Goal: Complete application form

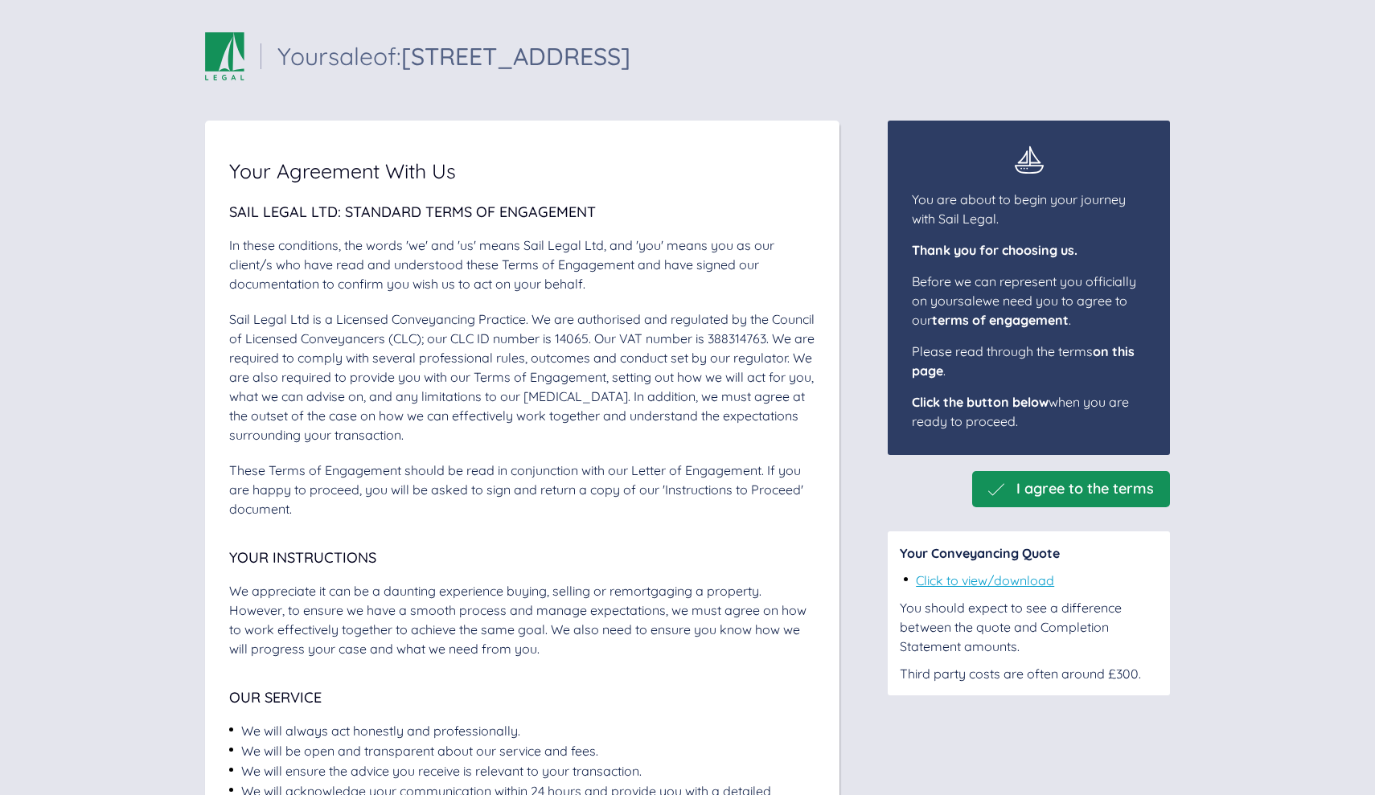
click at [1124, 490] on span "I agree to the terms" at bounding box center [1085, 489] width 138 height 17
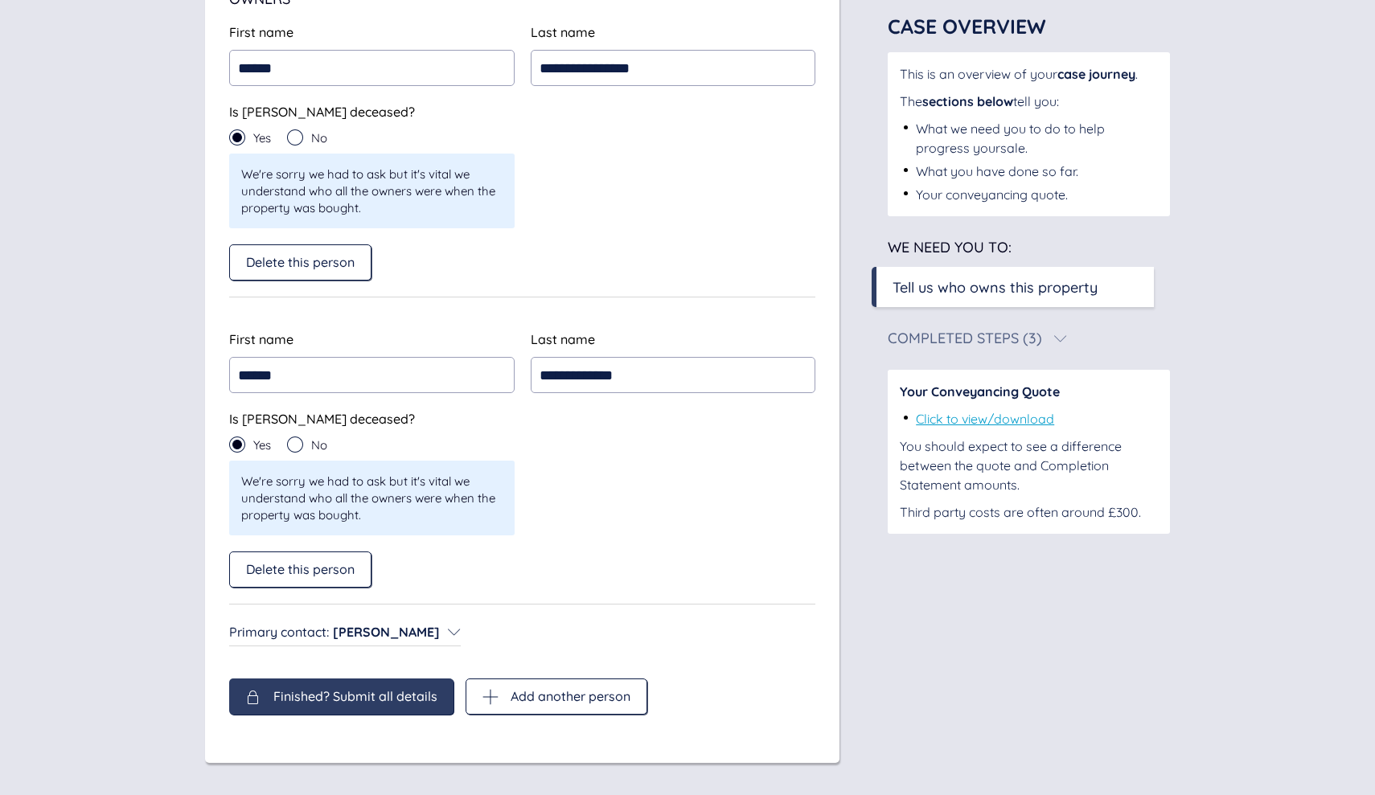
scroll to position [326, 0]
click at [416, 692] on span "Finished? Submit all details" at bounding box center [355, 696] width 164 height 14
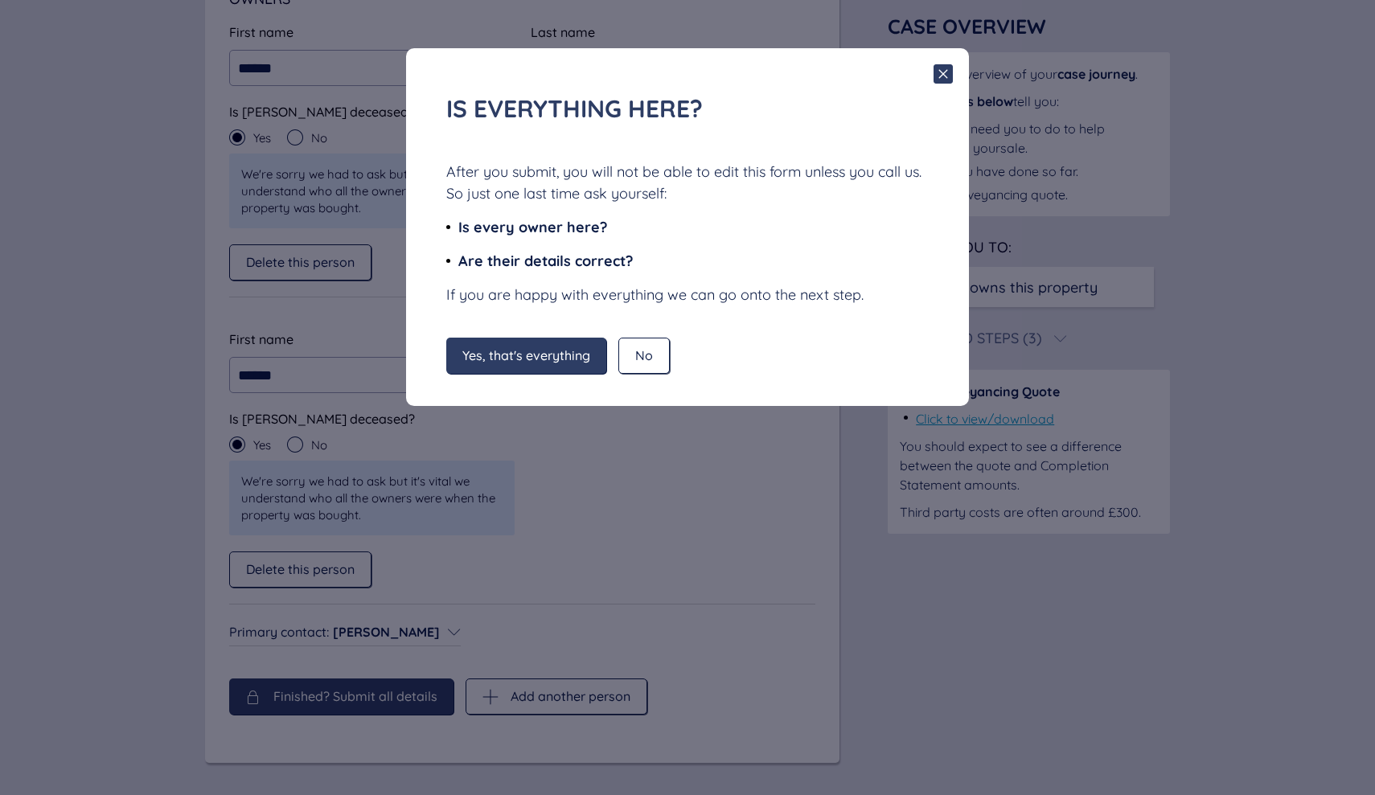
click at [943, 72] on icon at bounding box center [943, 73] width 19 height 19
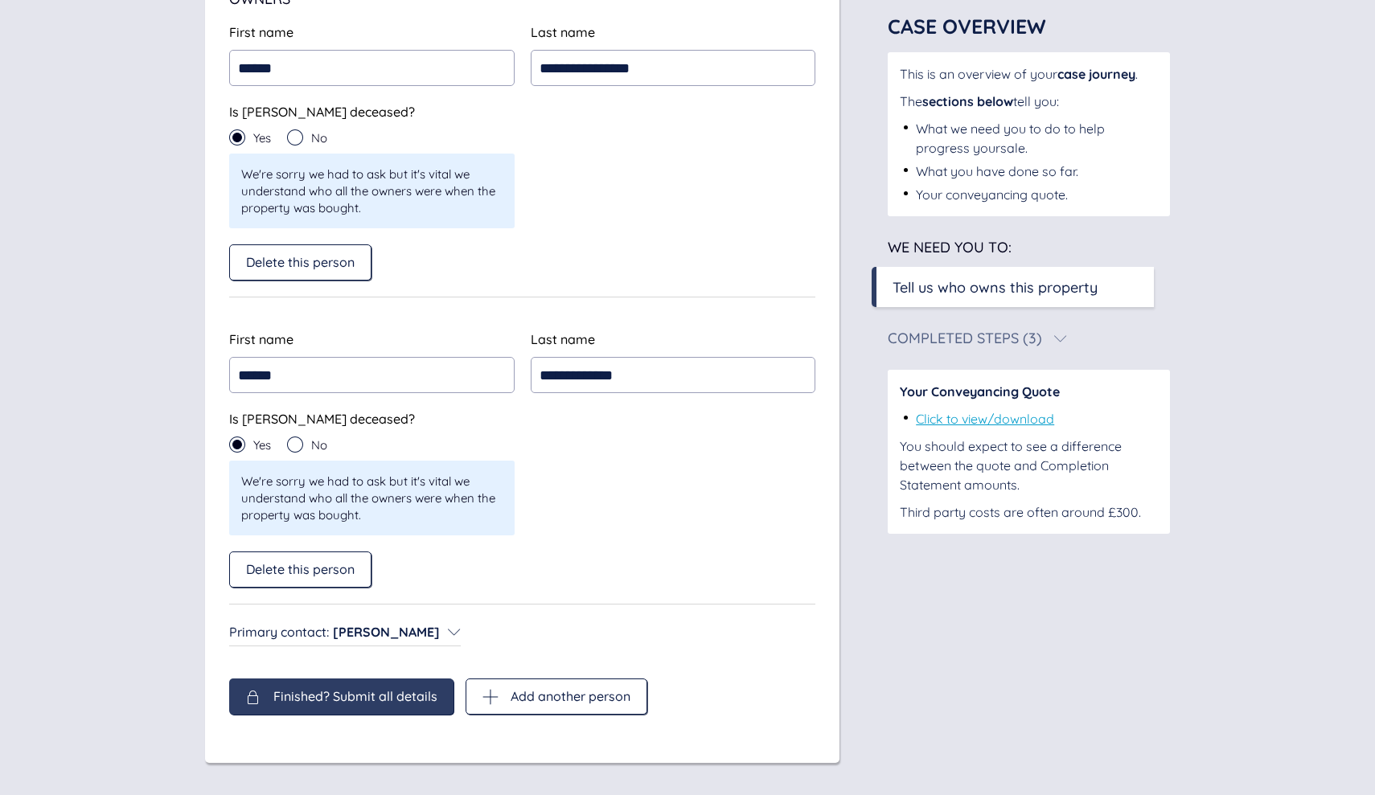
click at [359, 692] on span "Finished? Submit all details" at bounding box center [355, 696] width 164 height 14
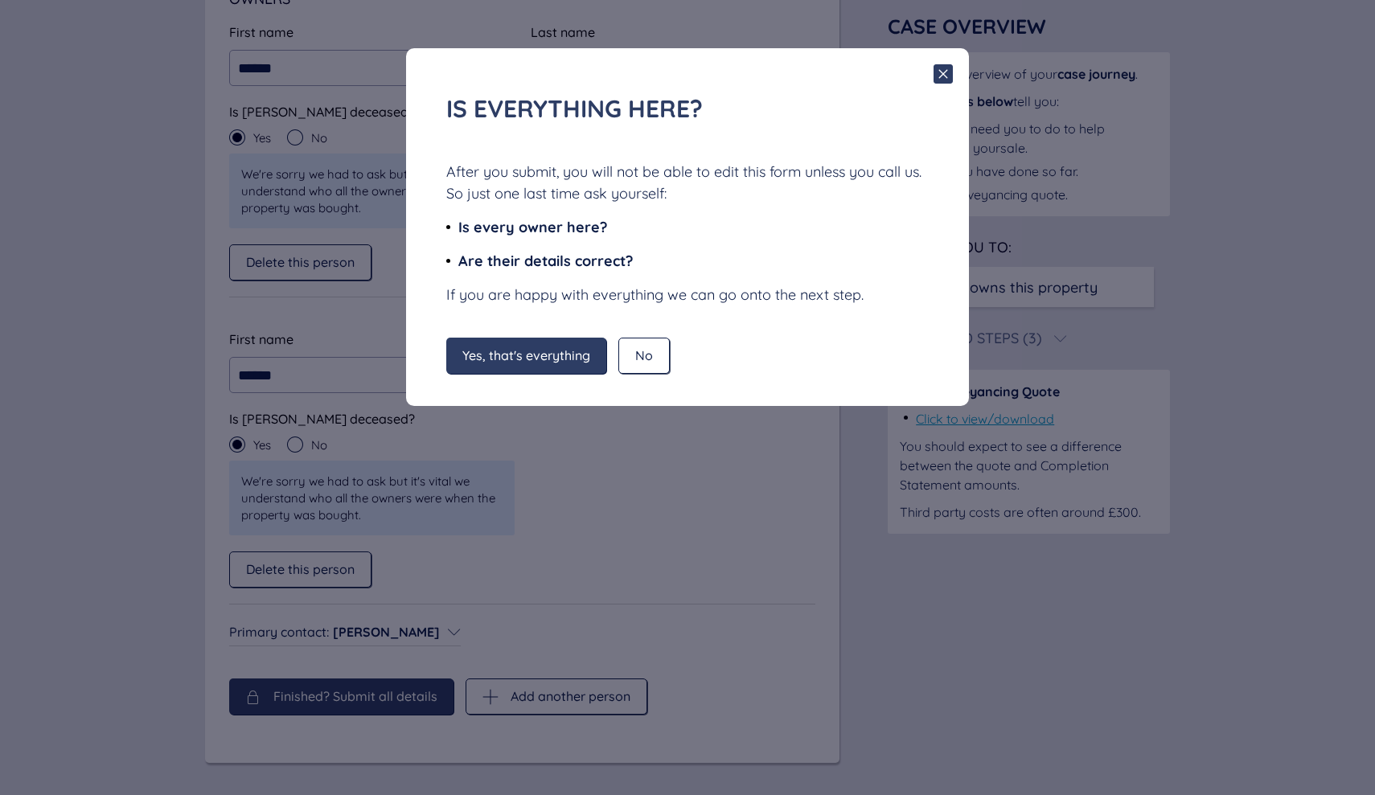
click at [530, 350] on span "Yes, that's everything" at bounding box center [526, 355] width 128 height 14
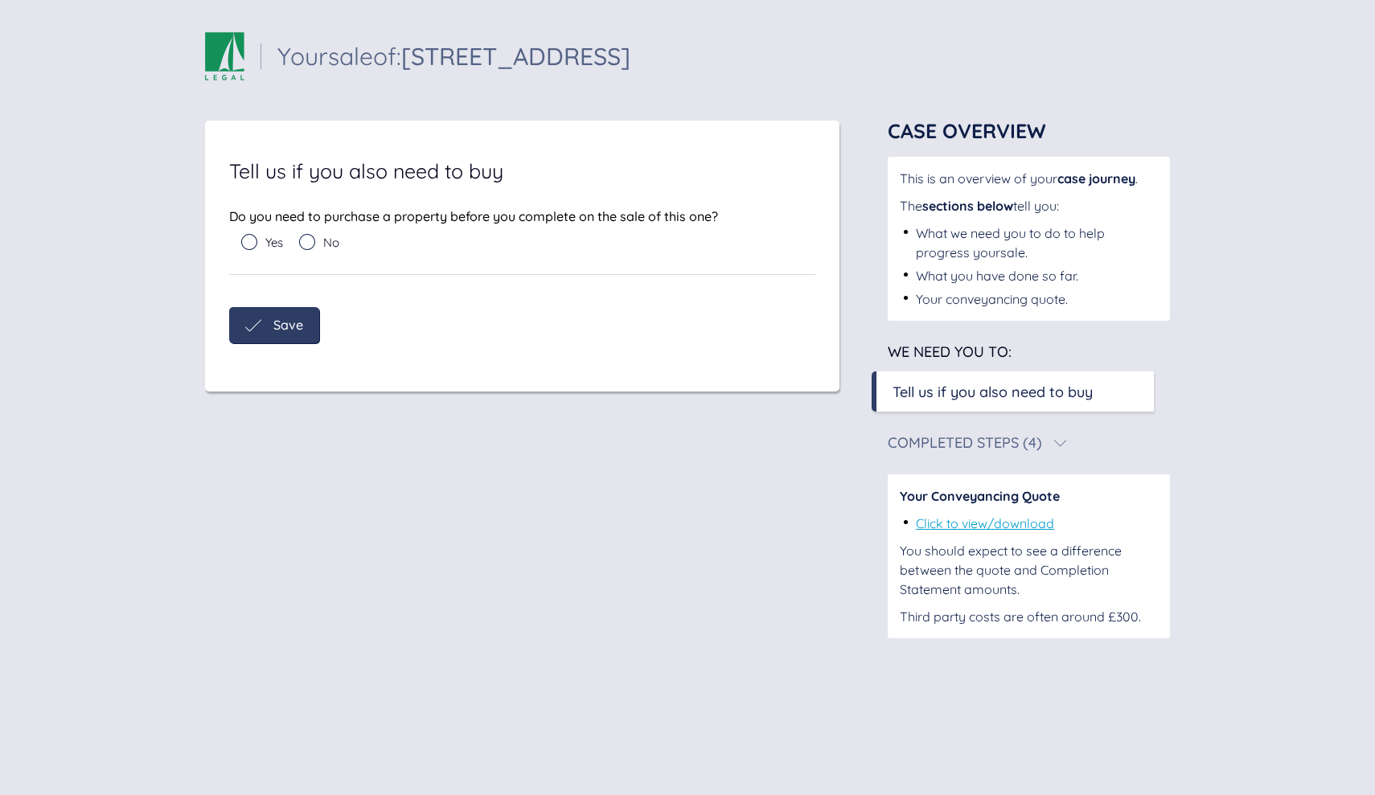
click at [310, 240] on icon at bounding box center [307, 242] width 16 height 16
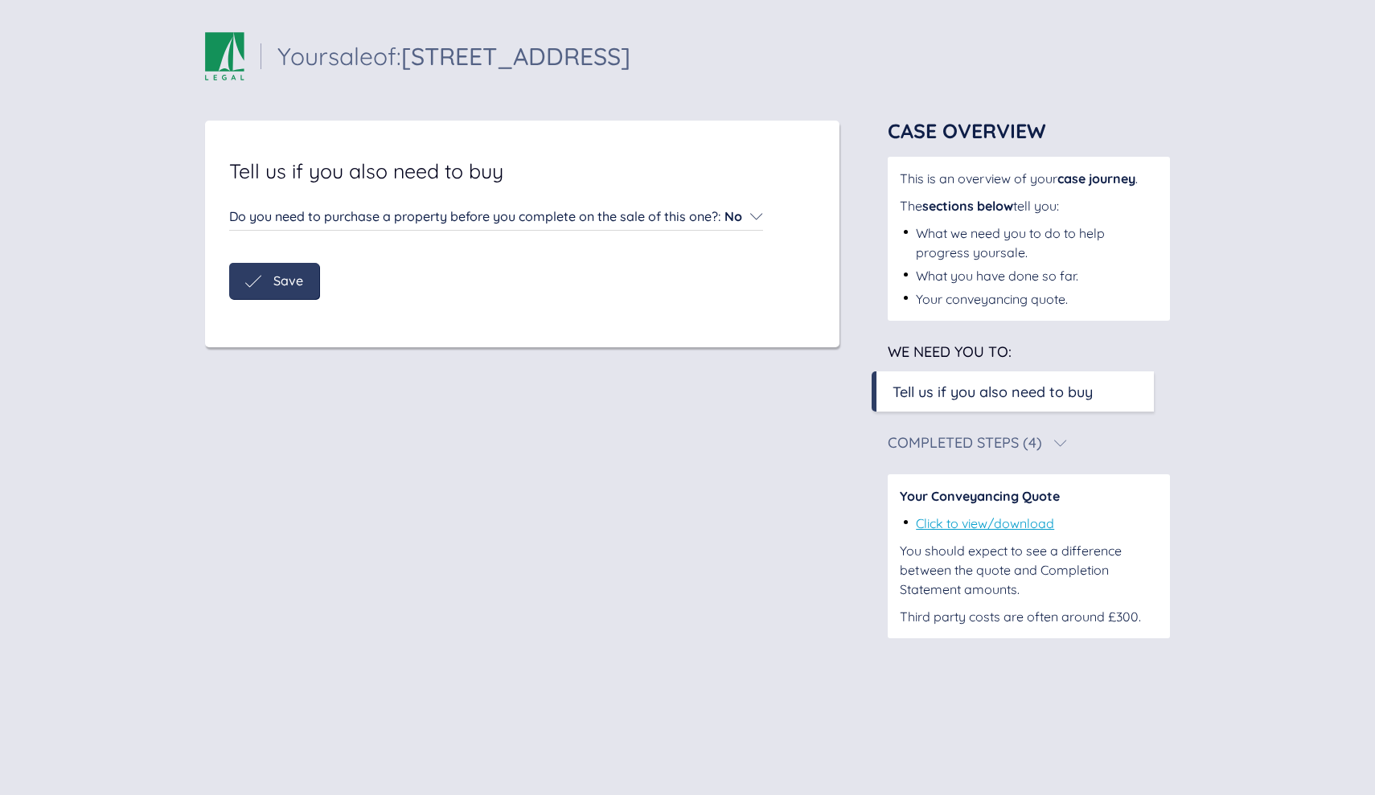
click at [282, 277] on span "Save" at bounding box center [288, 280] width 30 height 14
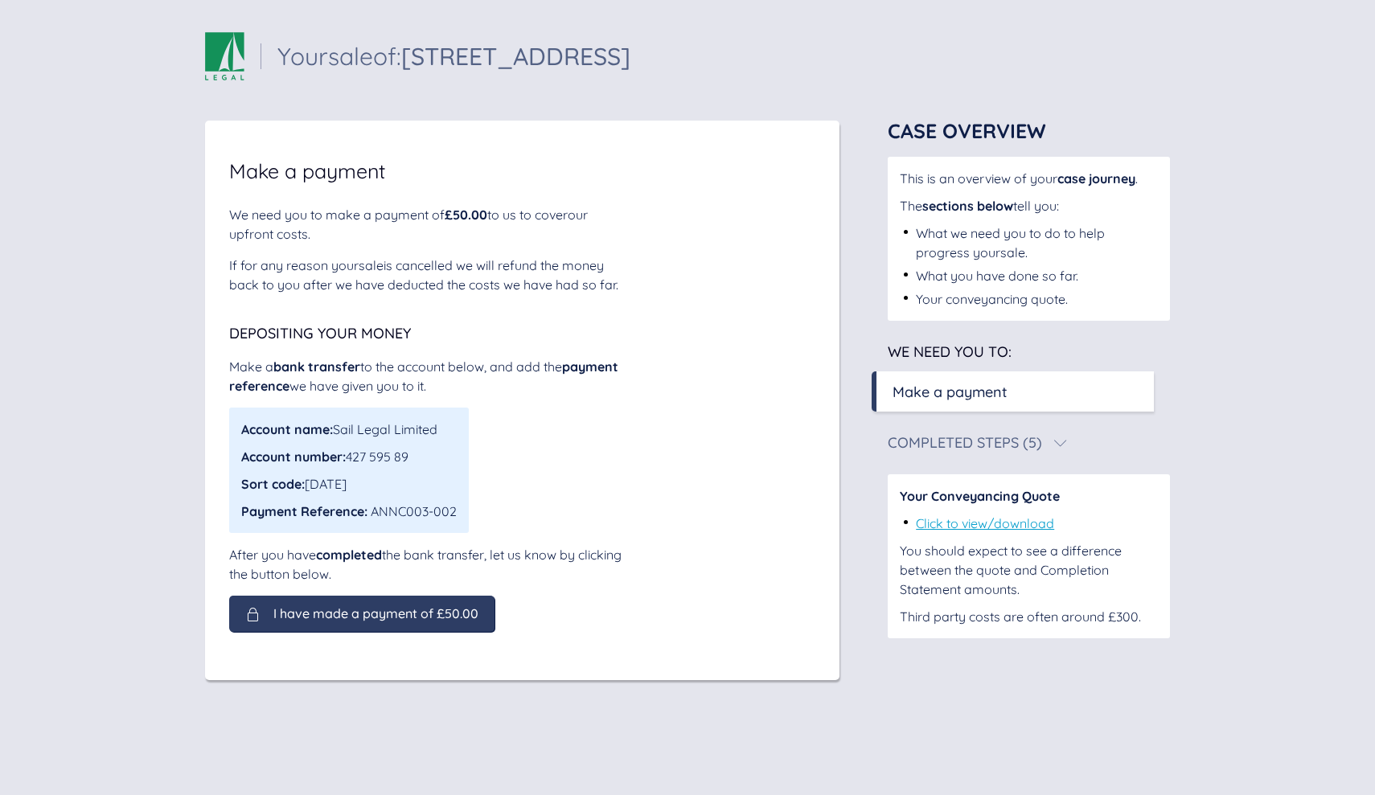
click at [326, 613] on span "I have made a payment of £50.00" at bounding box center [375, 613] width 205 height 14
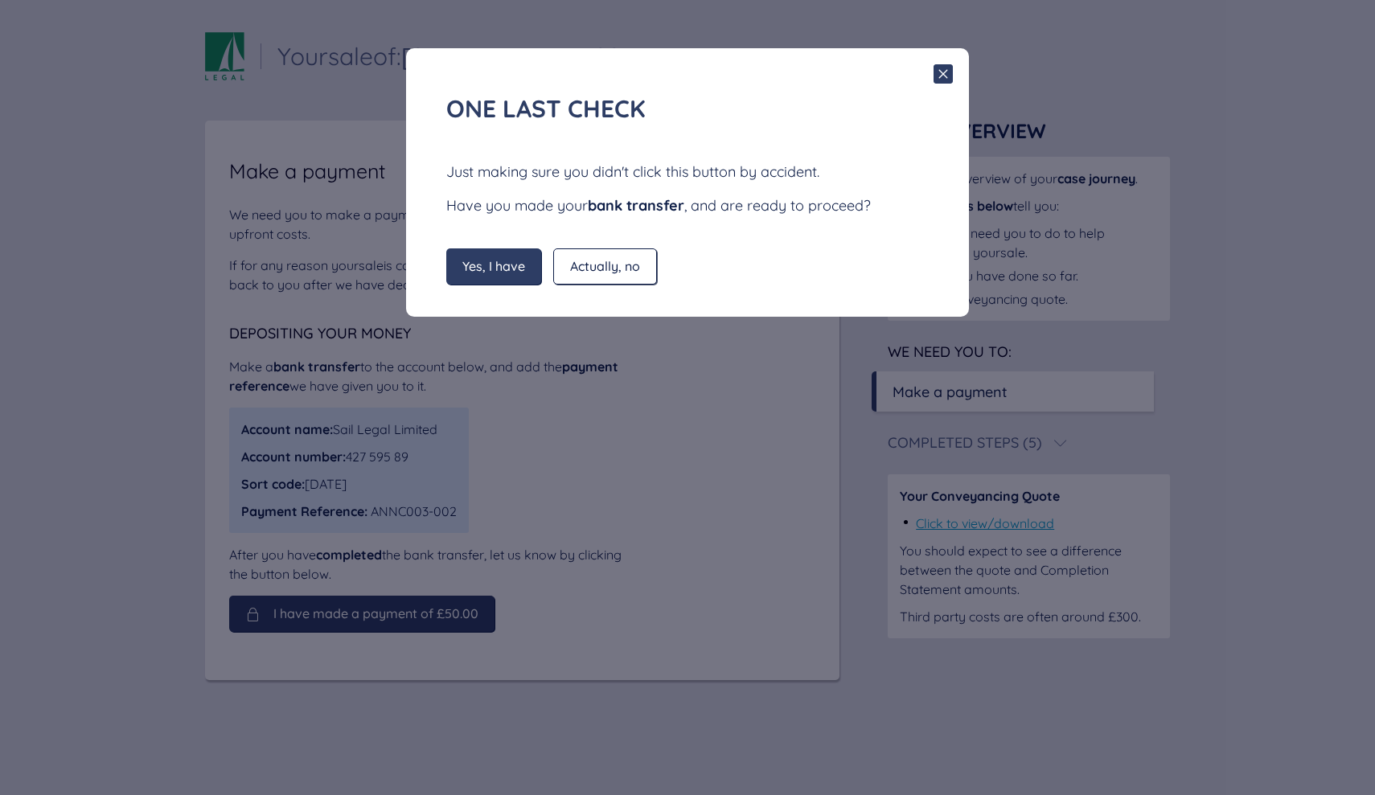
click at [482, 257] on div "Yes, I have" at bounding box center [493, 266] width 95 height 36
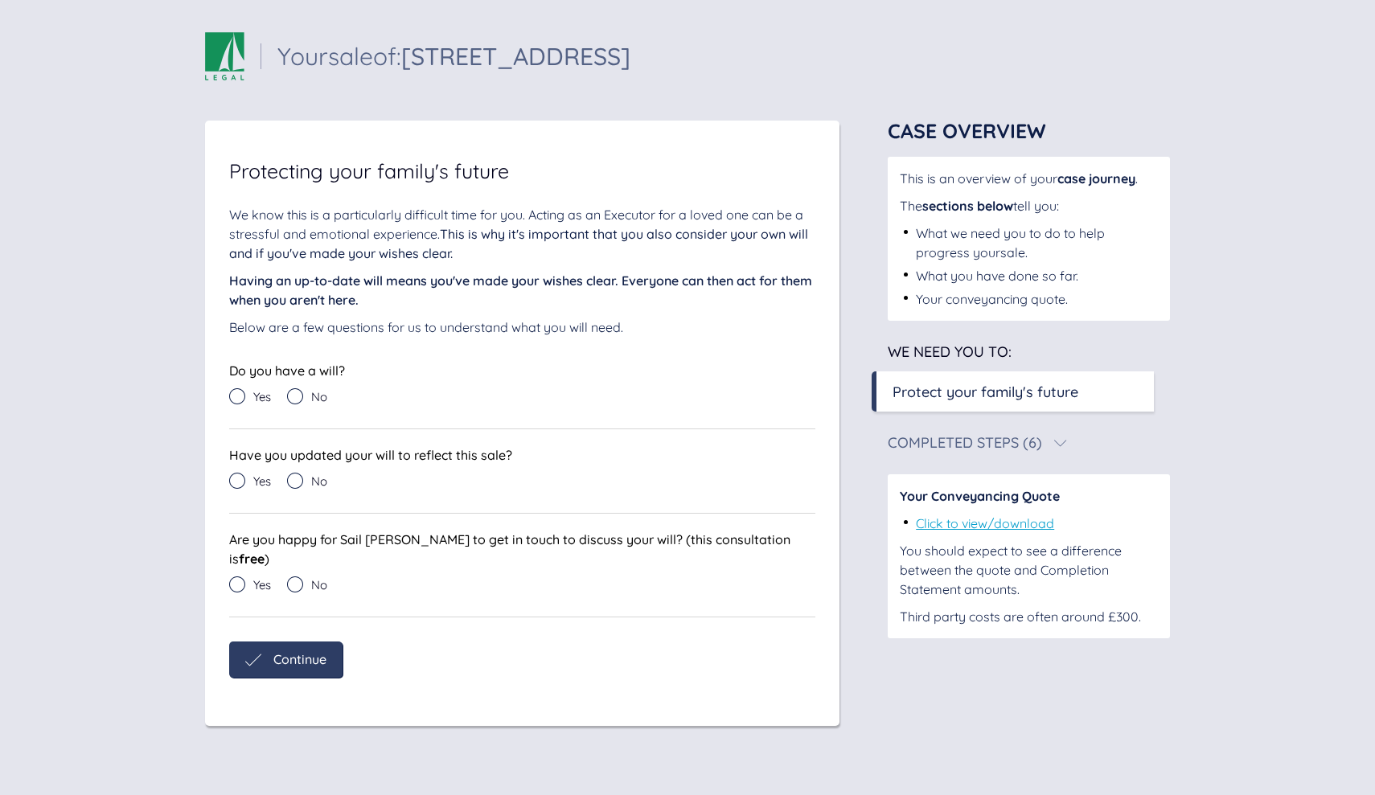
click at [242, 399] on icon at bounding box center [237, 396] width 16 height 16
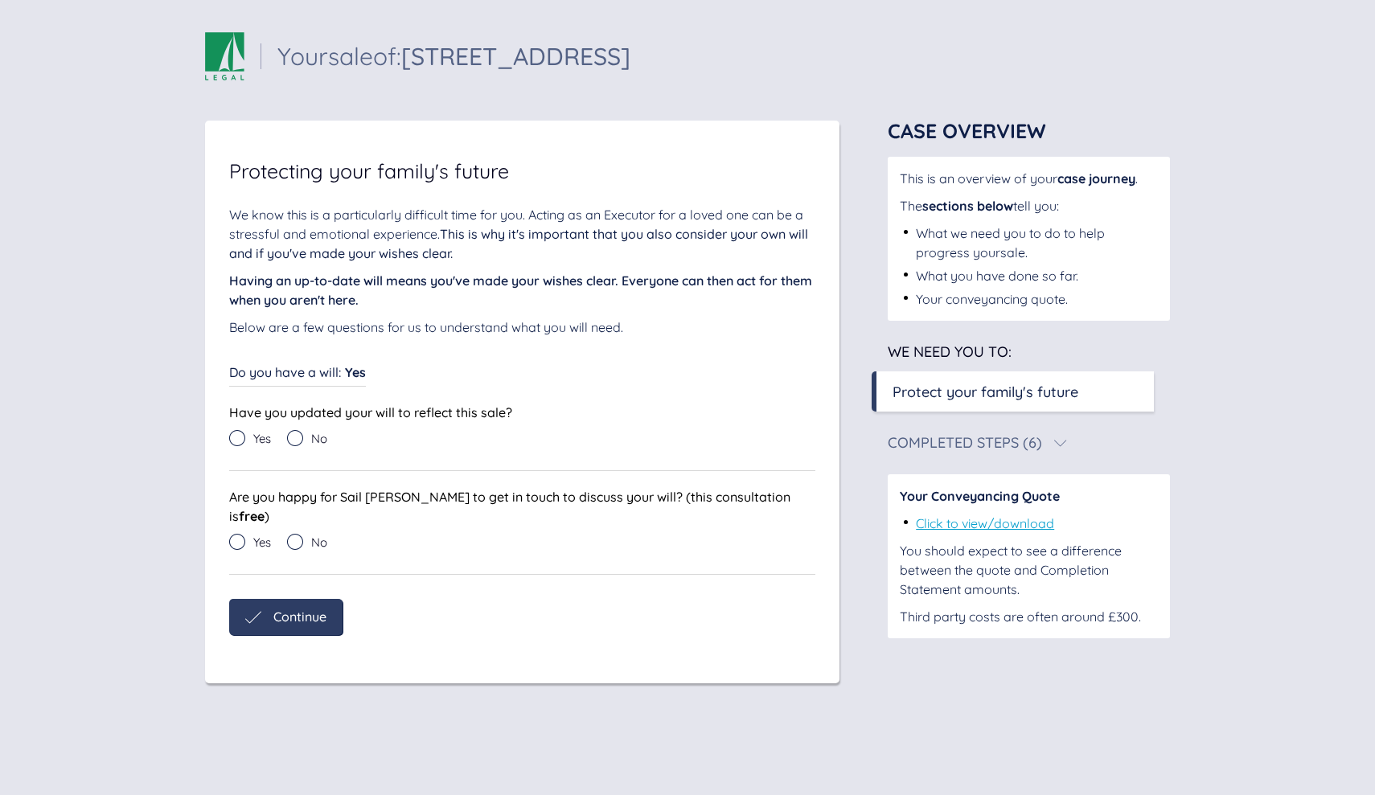
click at [240, 441] on icon at bounding box center [237, 438] width 16 height 16
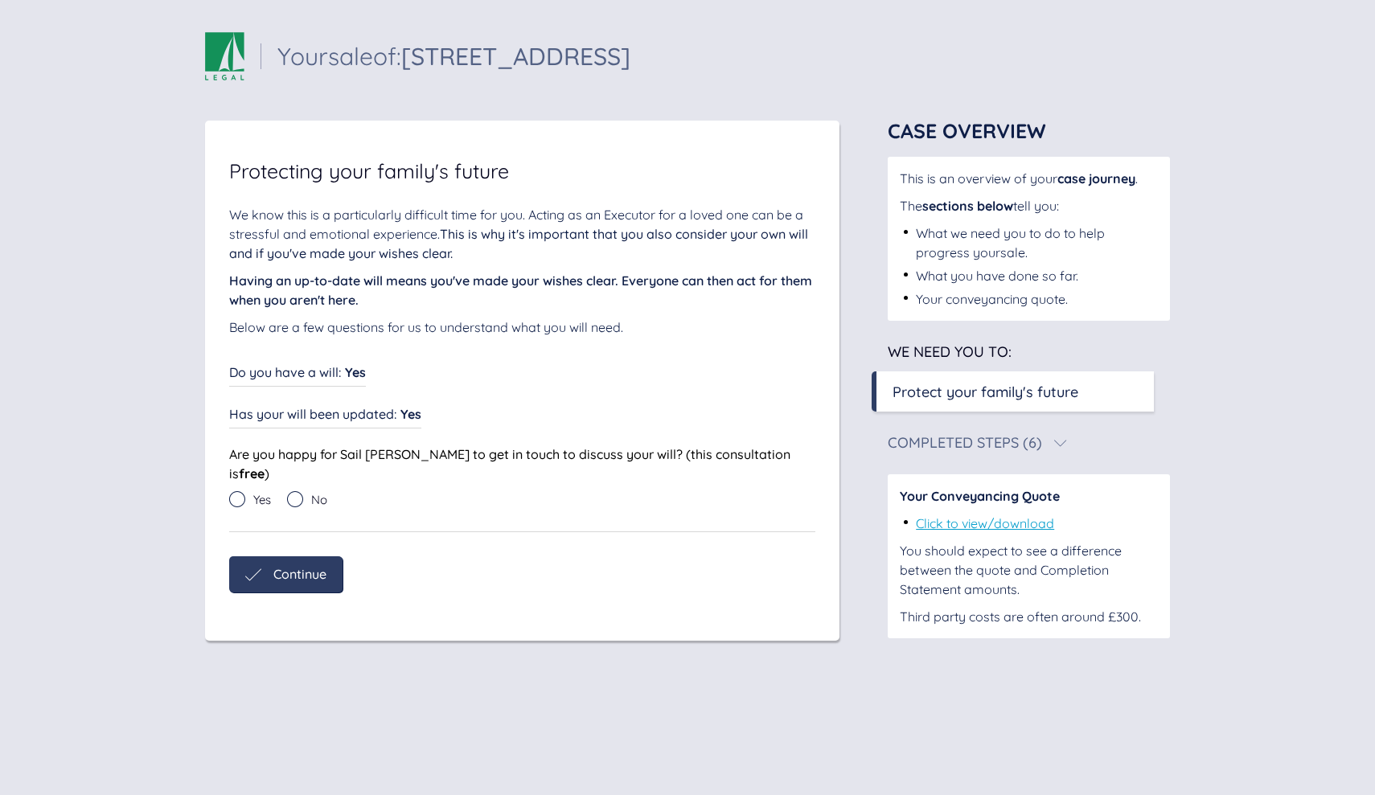
click at [297, 491] on icon at bounding box center [295, 499] width 16 height 16
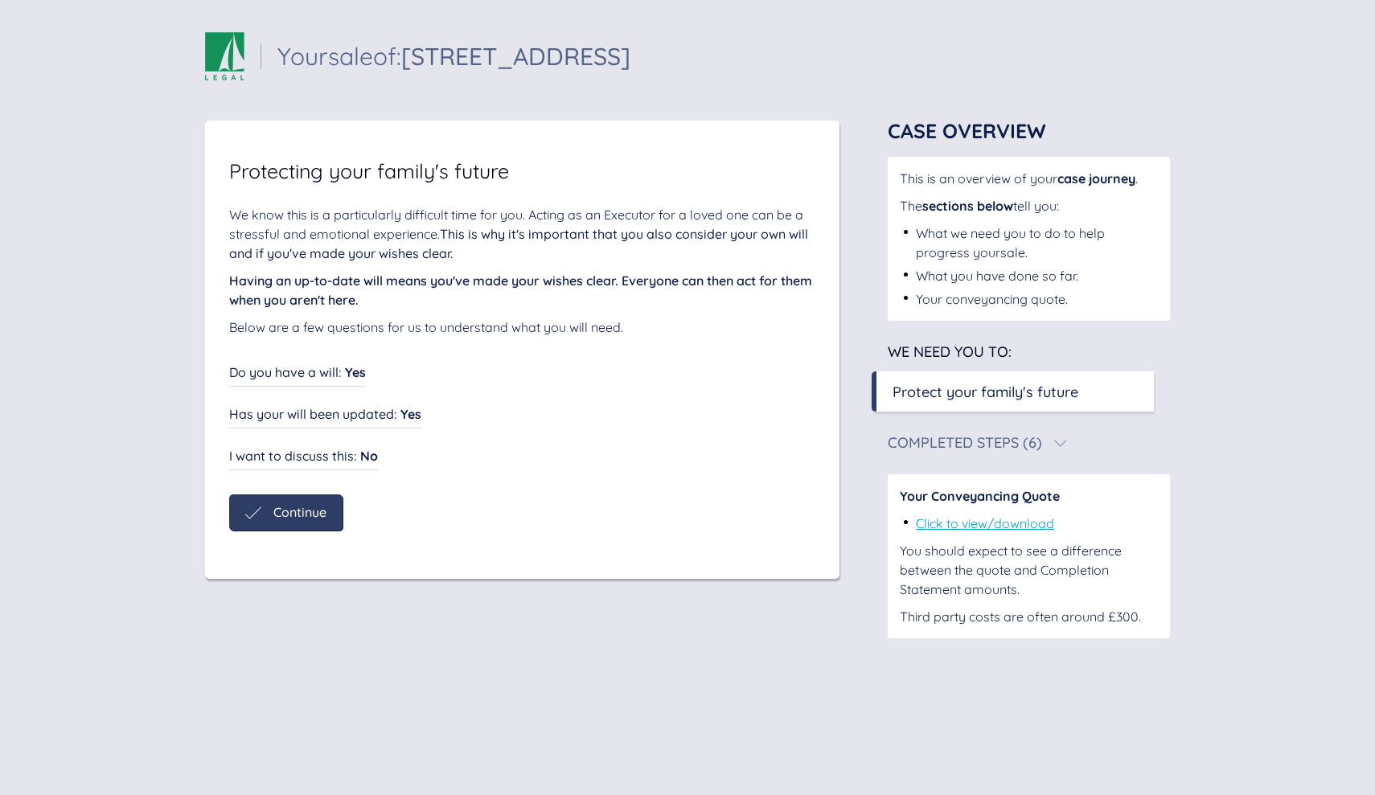
click at [302, 512] on span "Continue" at bounding box center [299, 512] width 53 height 14
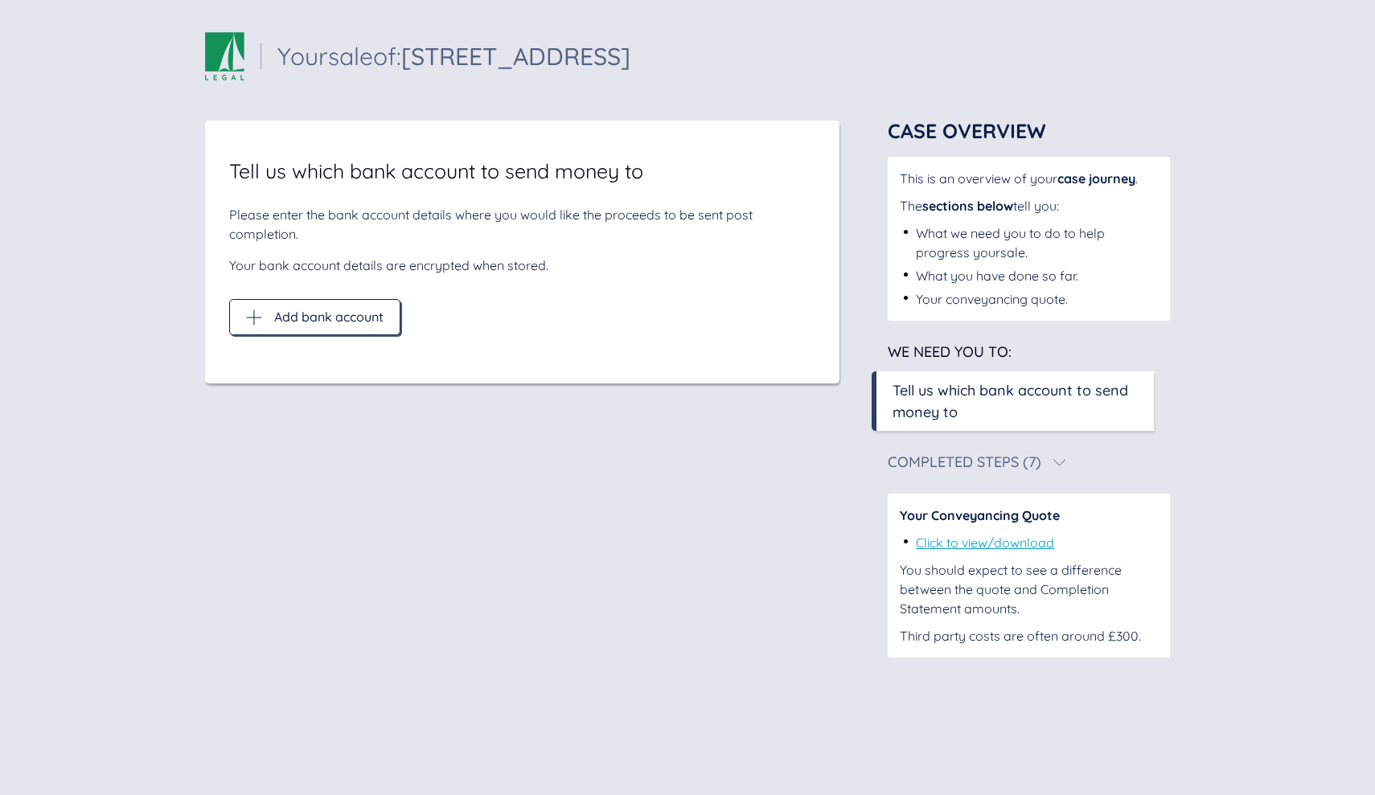
click at [329, 314] on span "Add bank account" at bounding box center [328, 317] width 109 height 14
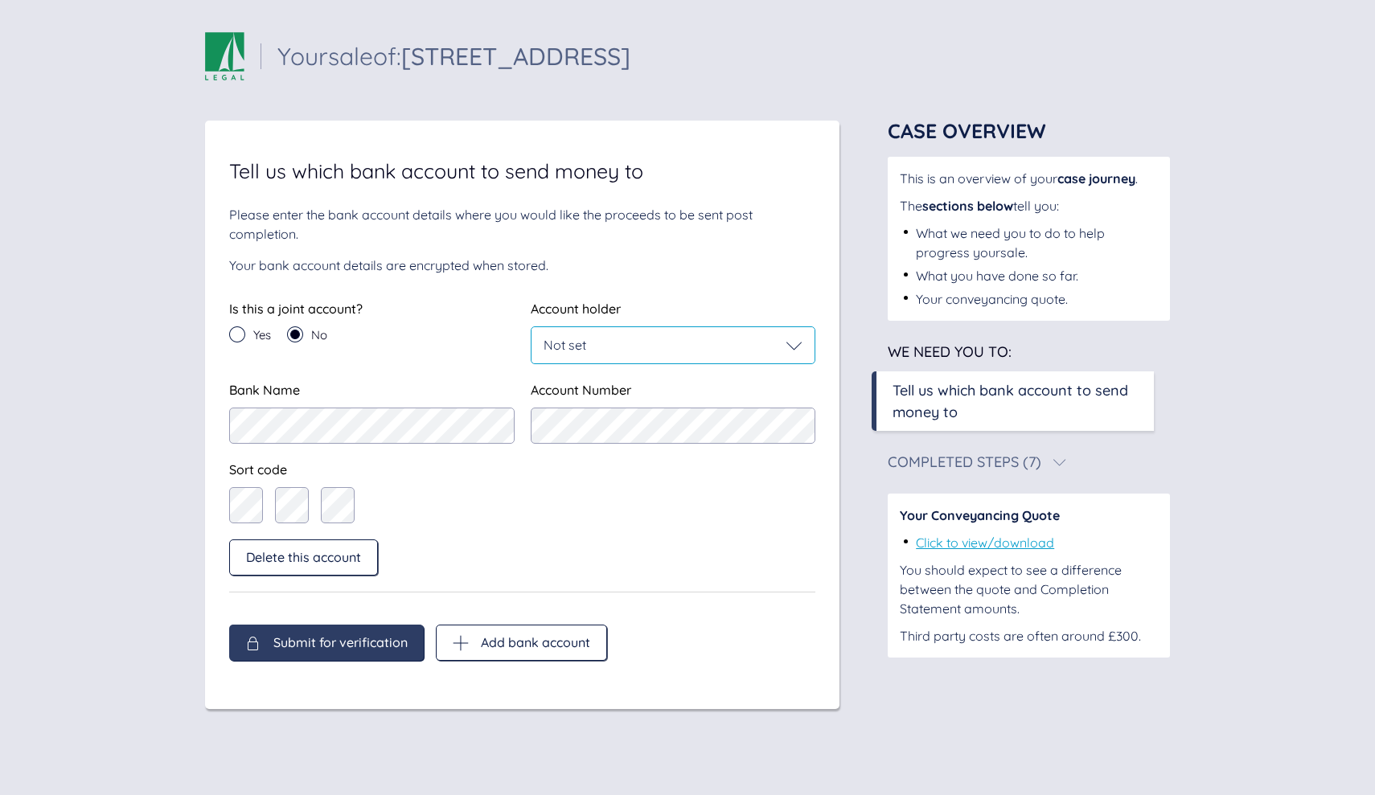
click at [797, 346] on icon at bounding box center [794, 346] width 16 height 16
click at [636, 503] on div "[PERSON_NAME]" at bounding box center [674, 503] width 284 height 40
click at [610, 522] on div "Sort code" at bounding box center [522, 492] width 586 height 64
click at [683, 340] on div "[PERSON_NAME]" at bounding box center [674, 346] width 260 height 16
click at [686, 342] on div "[PERSON_NAME]" at bounding box center [674, 346] width 260 height 16
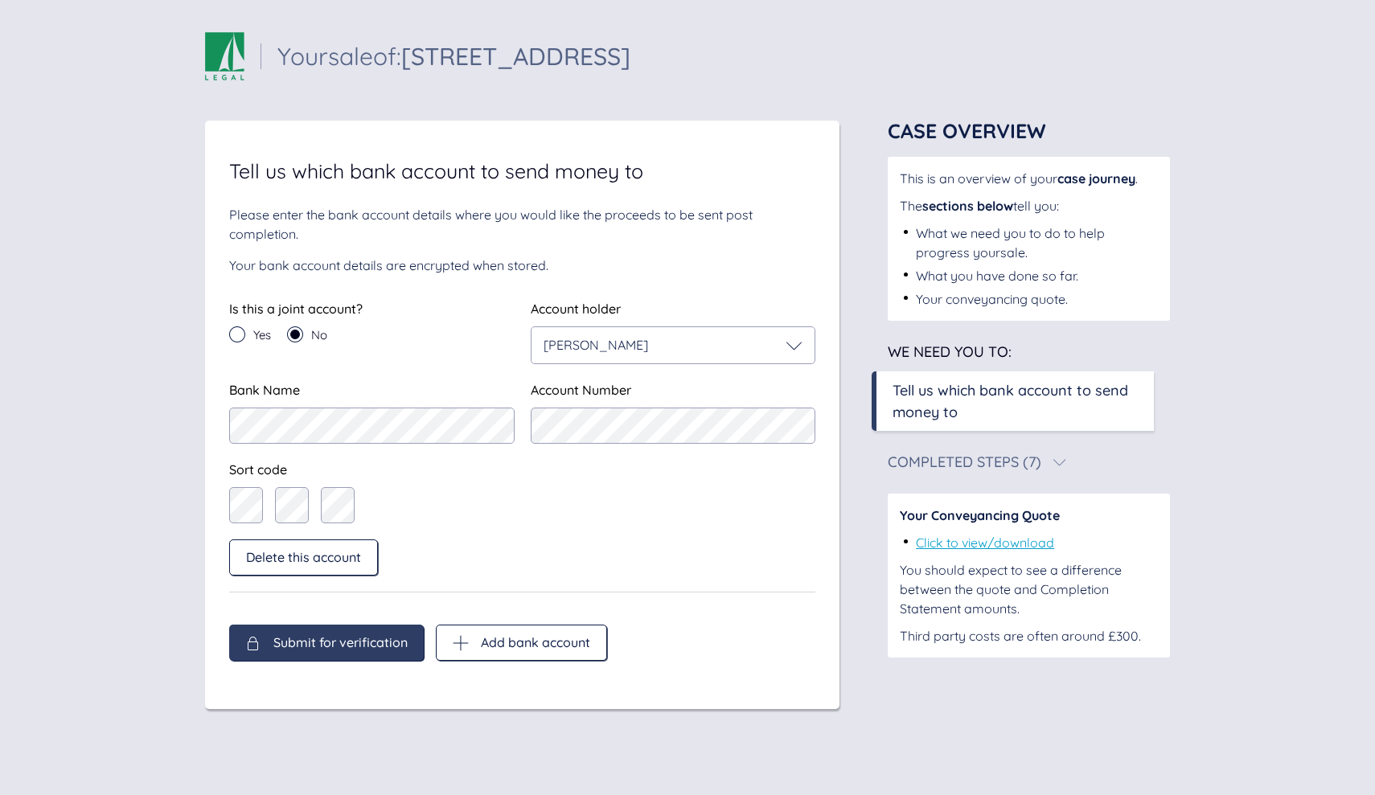
click at [378, 643] on span "Submit for verification" at bounding box center [340, 642] width 134 height 14
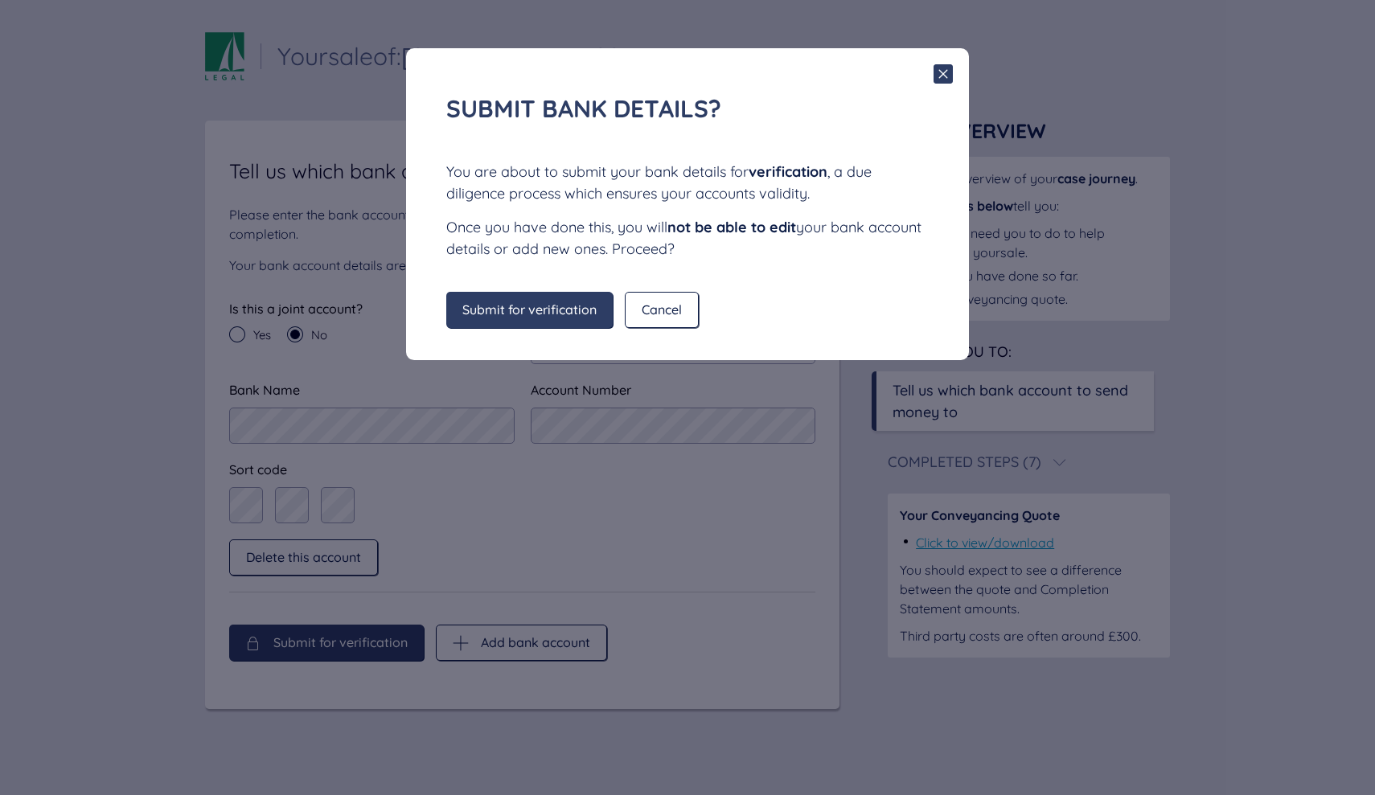
click at [506, 301] on div "Submit for verification" at bounding box center [529, 310] width 166 height 36
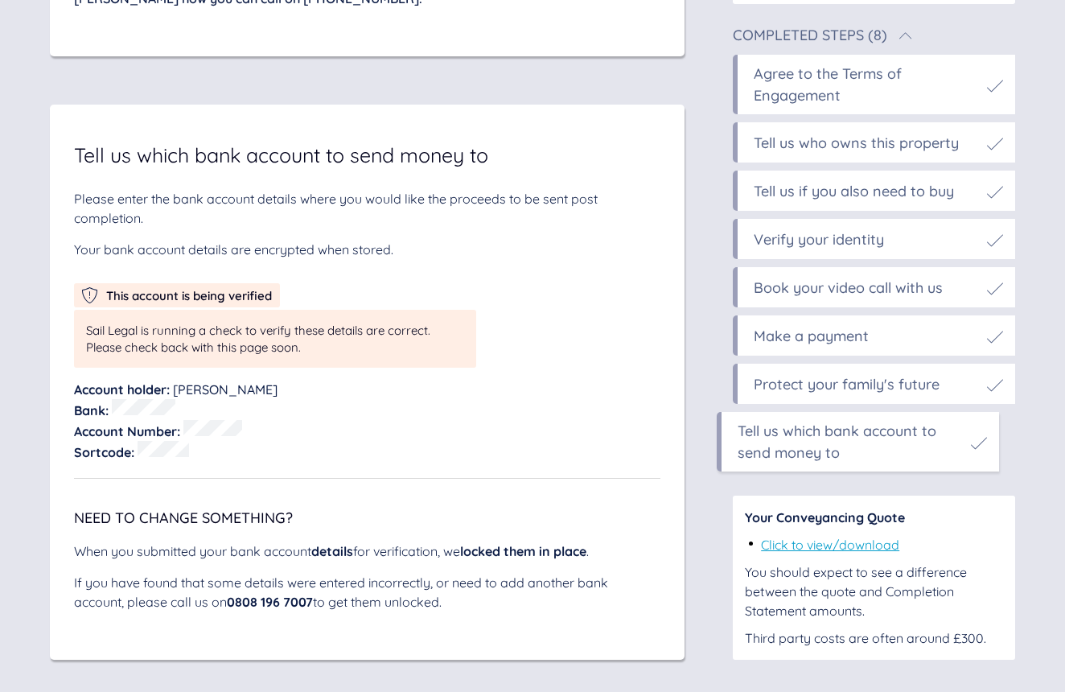
scroll to position [8540, 0]
